Goal: Task Accomplishment & Management: Manage account settings

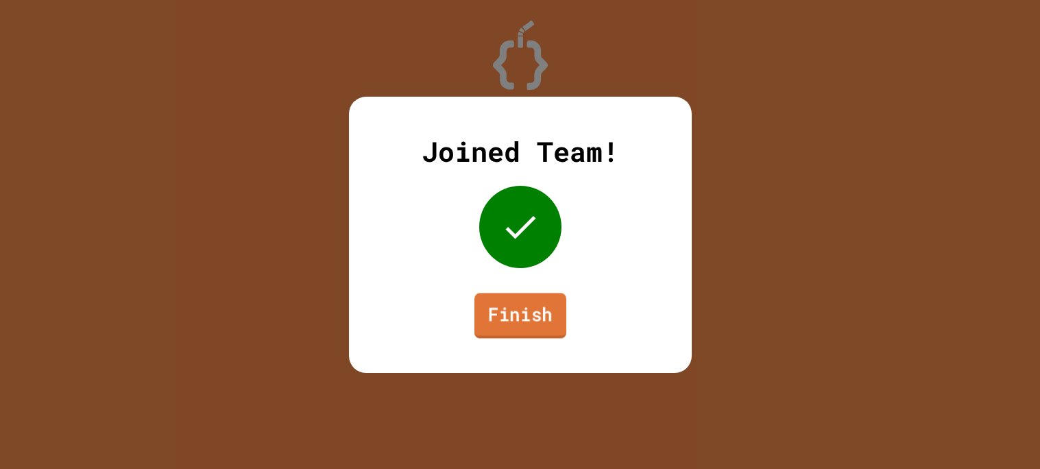
click at [513, 318] on link "Finish" at bounding box center [520, 315] width 92 height 45
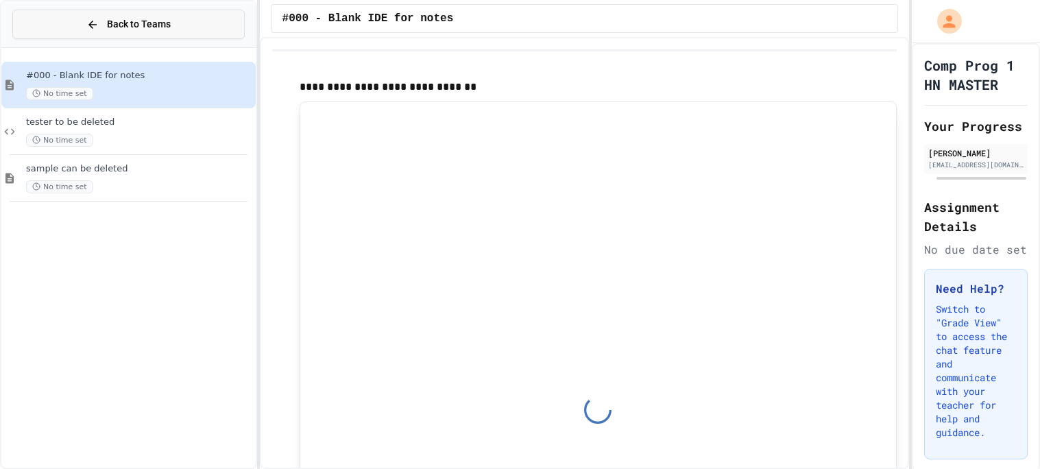
click at [171, 19] on button "Back to Teams" at bounding box center [128, 24] width 232 height 29
